Goal: Task Accomplishment & Management: Use online tool/utility

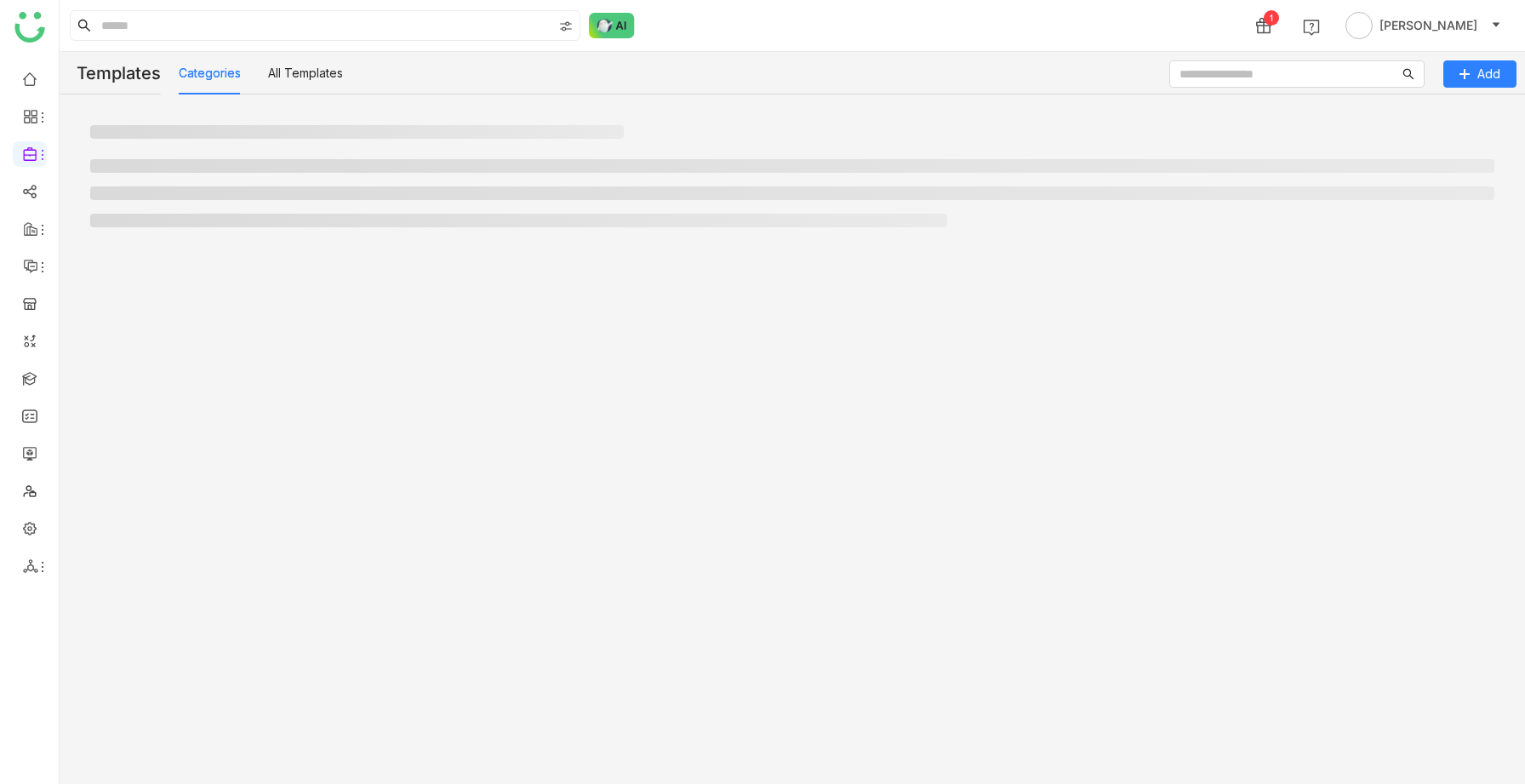
click at [1395, 20] on span "[PERSON_NAME]" at bounding box center [1429, 26] width 98 height 19
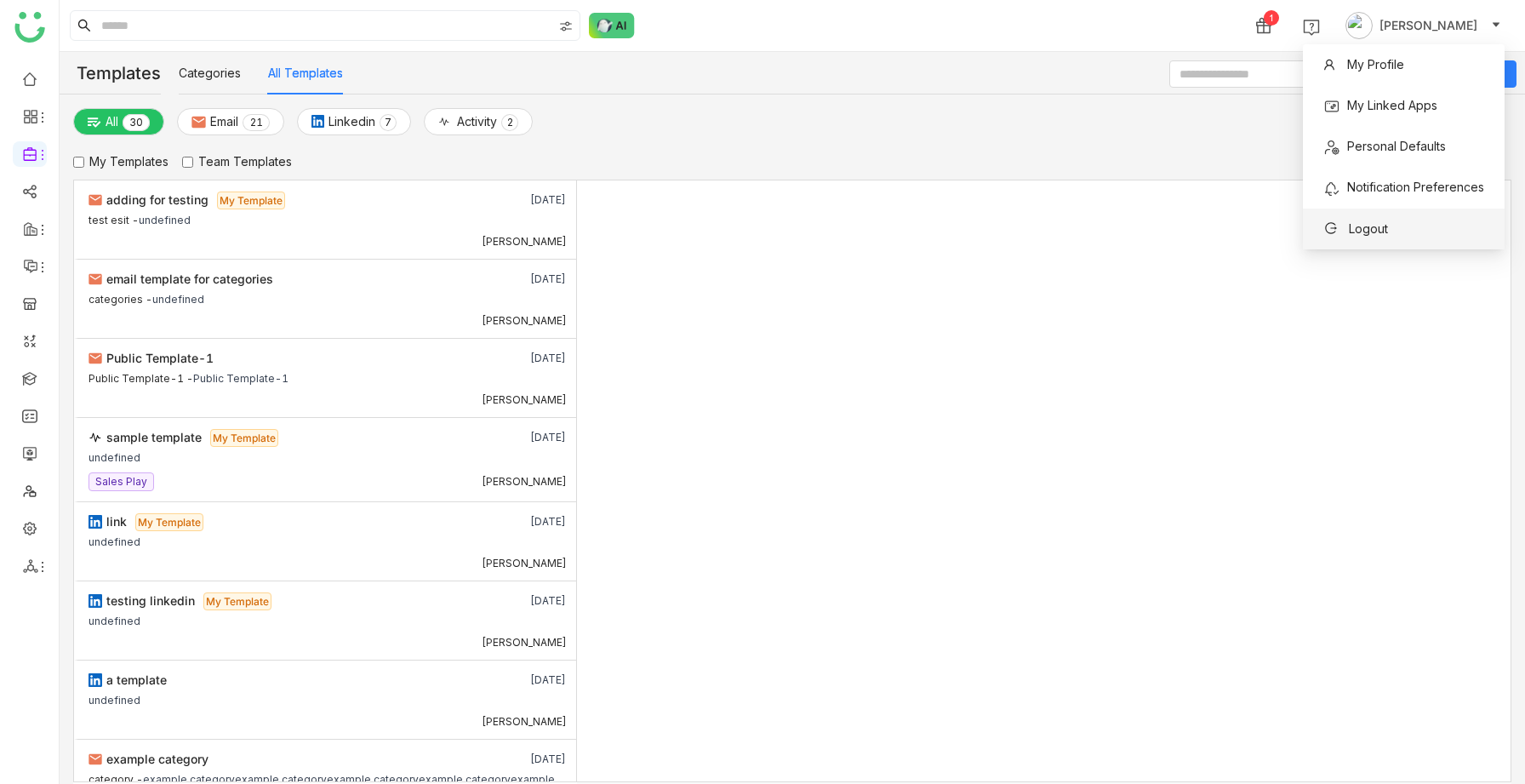
click at [1365, 230] on span "Logout" at bounding box center [1369, 228] width 40 height 15
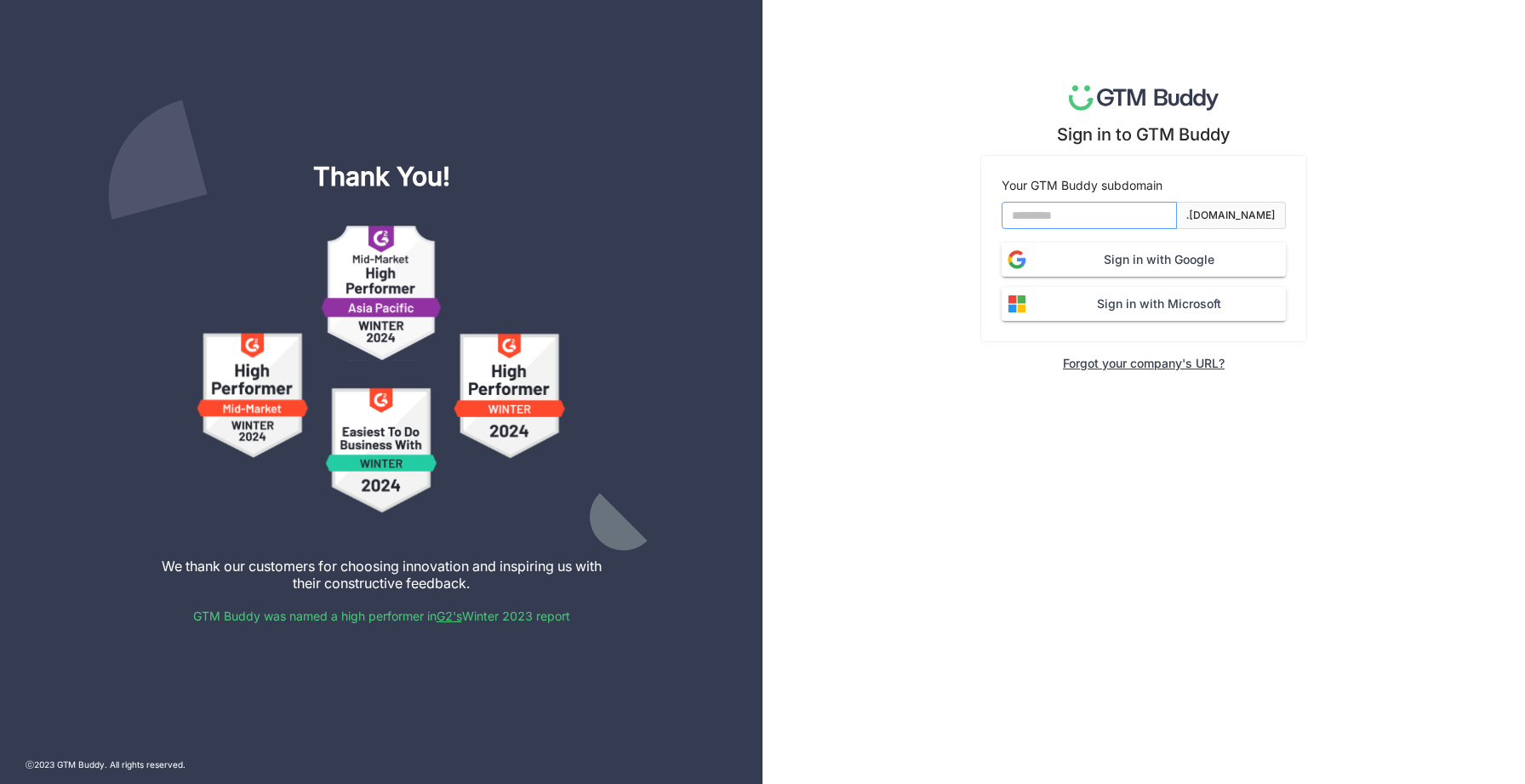
click at [1020, 214] on input at bounding box center [1089, 216] width 175 height 28
type input "*******"
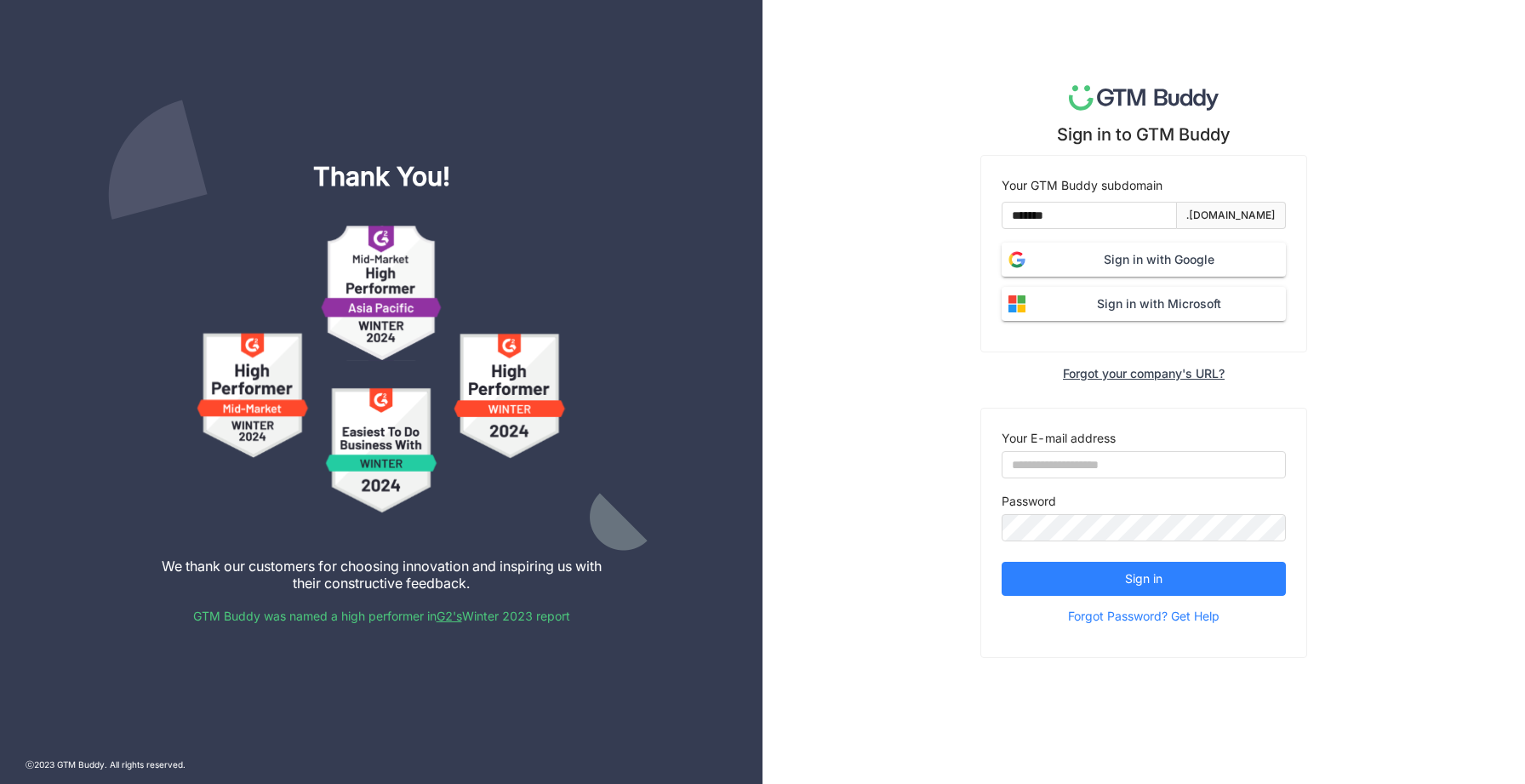
click at [1081, 306] on span "Sign in with Microsoft" at bounding box center [1159, 304] width 254 height 19
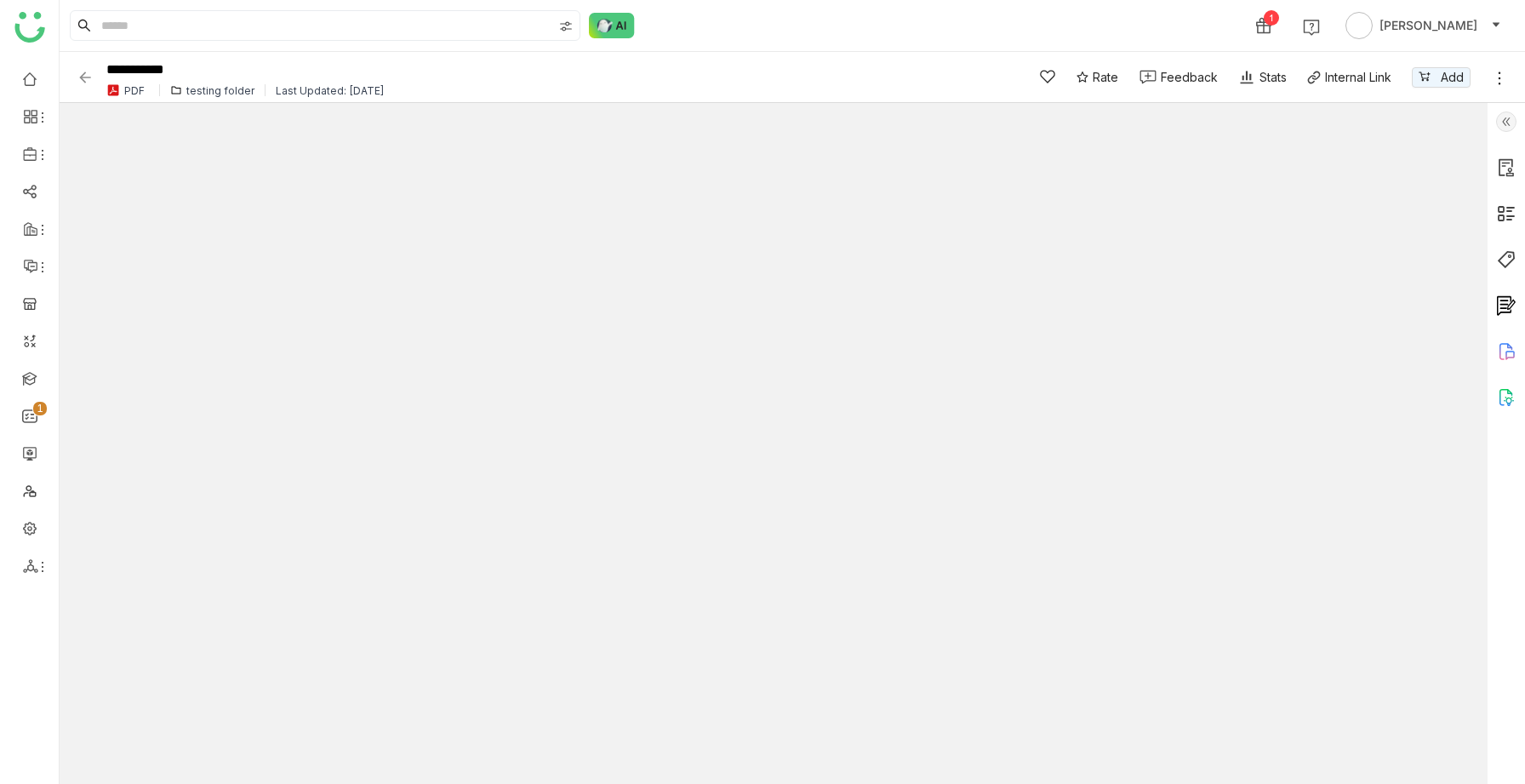
click at [1504, 357] on icon at bounding box center [1507, 352] width 21 height 21
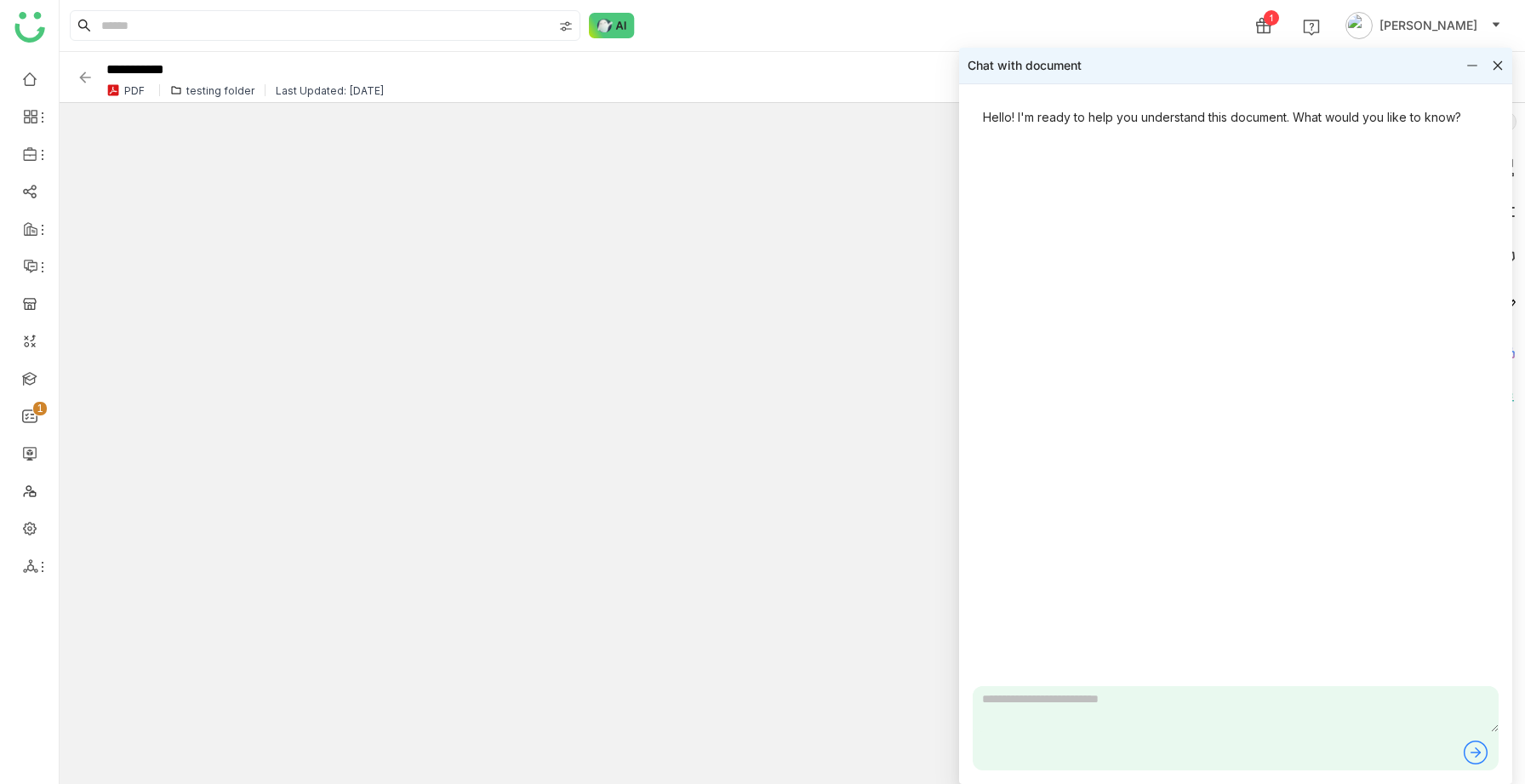
click at [1497, 71] on div "Chat with document" at bounding box center [1236, 65] width 554 height 36
click at [1496, 66] on icon at bounding box center [1498, 65] width 12 height 12
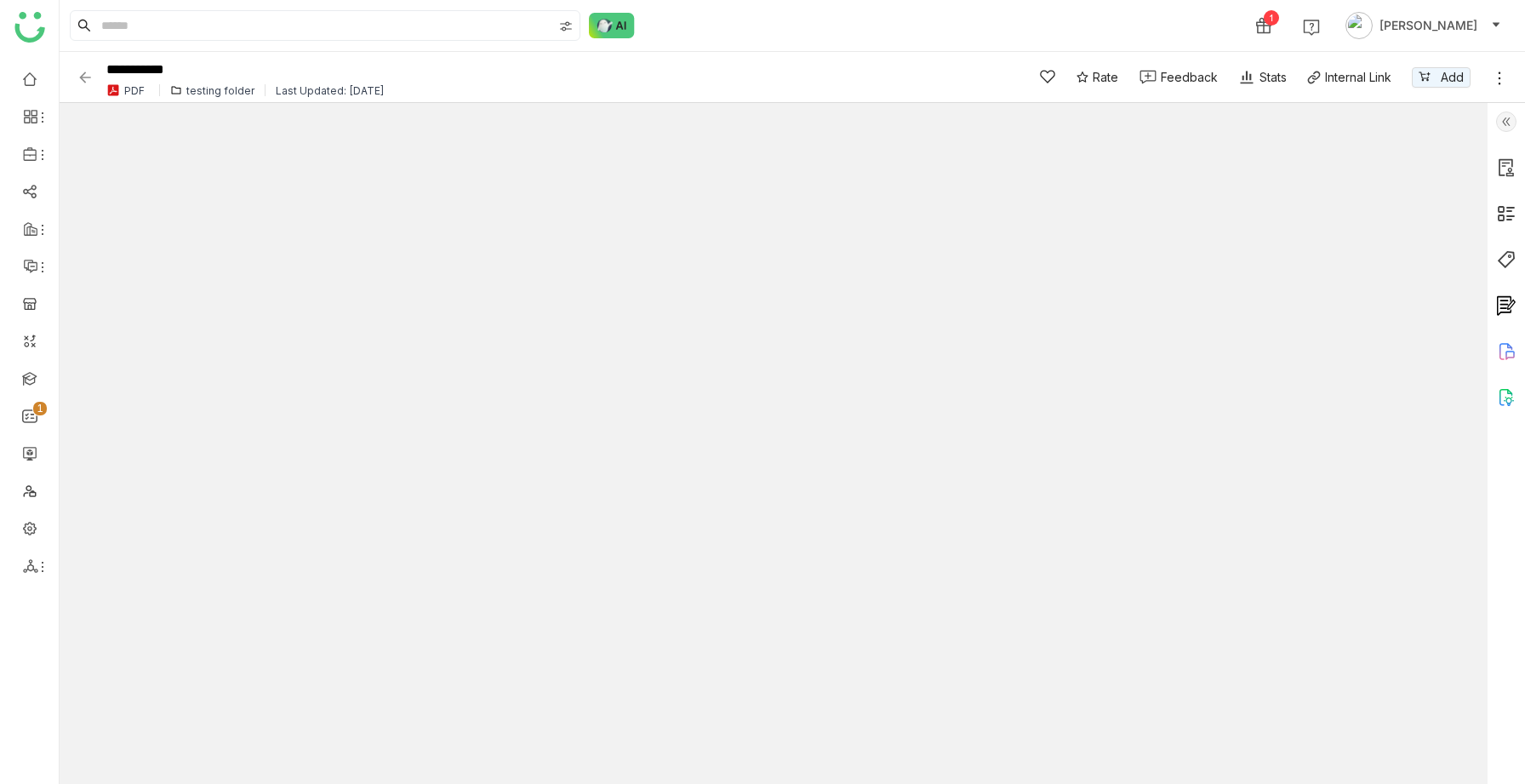
click at [1510, 395] on img at bounding box center [1507, 398] width 21 height 21
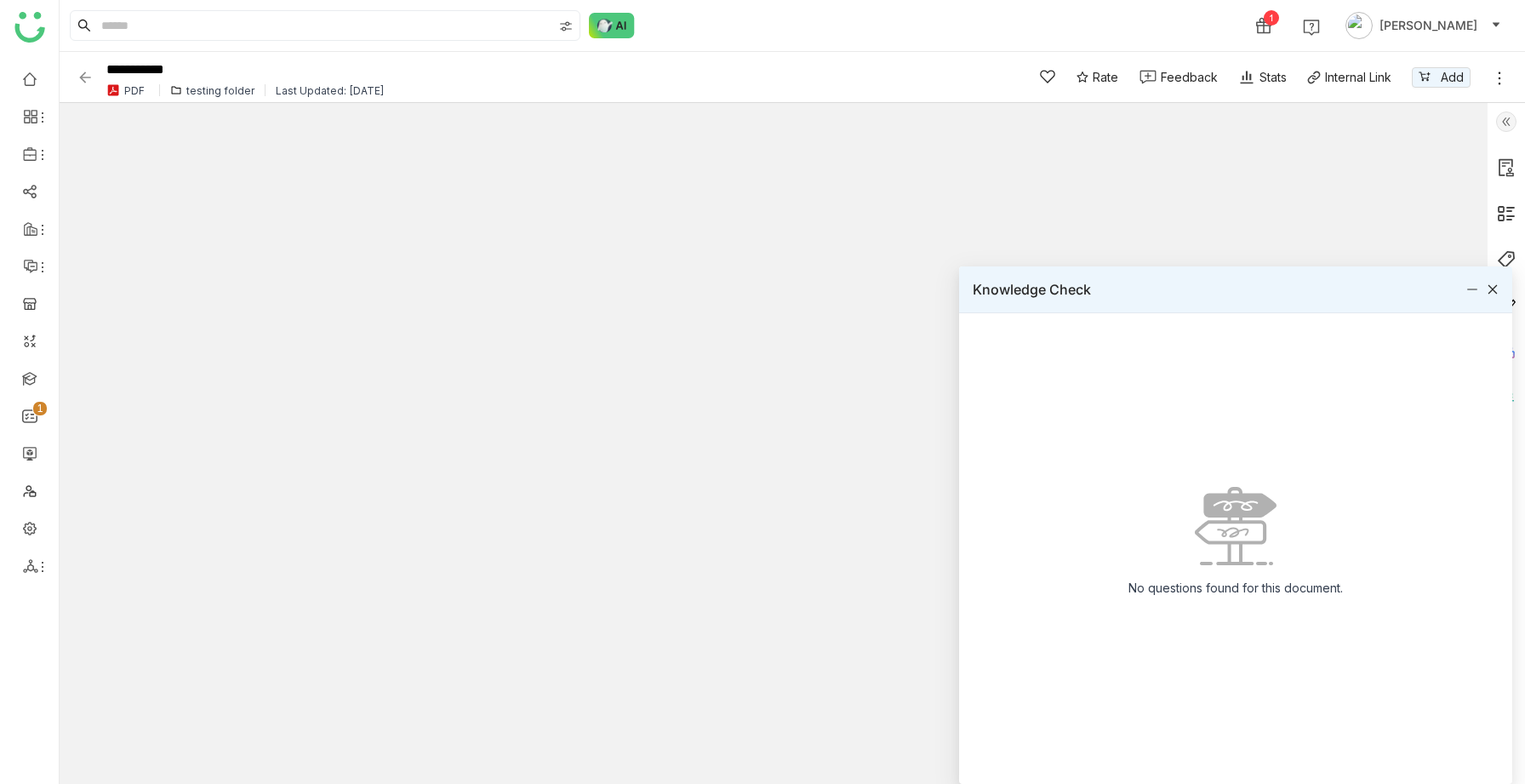
click at [1496, 290] on icon at bounding box center [1493, 290] width 12 height 12
